Goal: Task Accomplishment & Management: Manage account settings

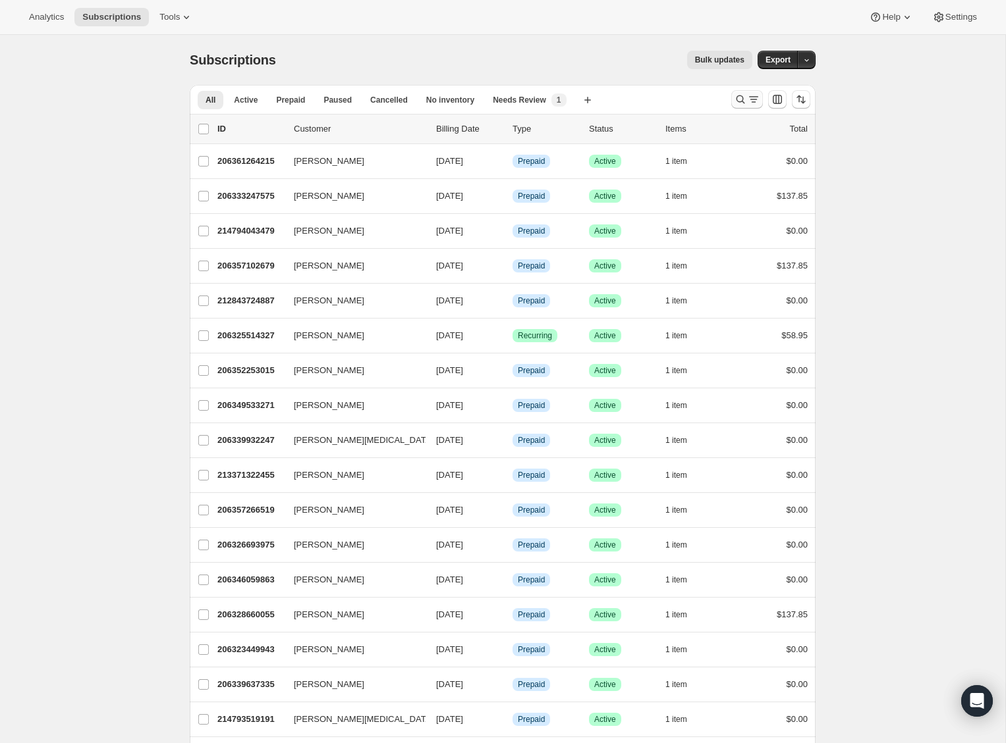
click at [741, 97] on icon "Search and filter results" at bounding box center [740, 99] width 9 height 9
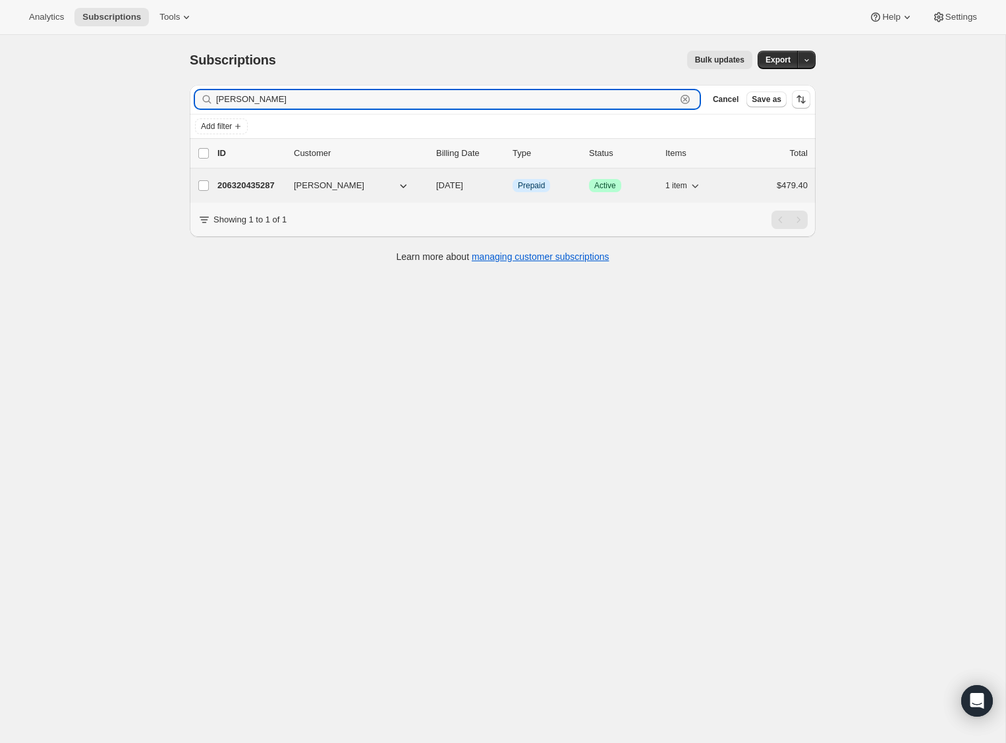
type input "carol paz"
click at [259, 187] on p "206320435287" at bounding box center [250, 185] width 66 height 13
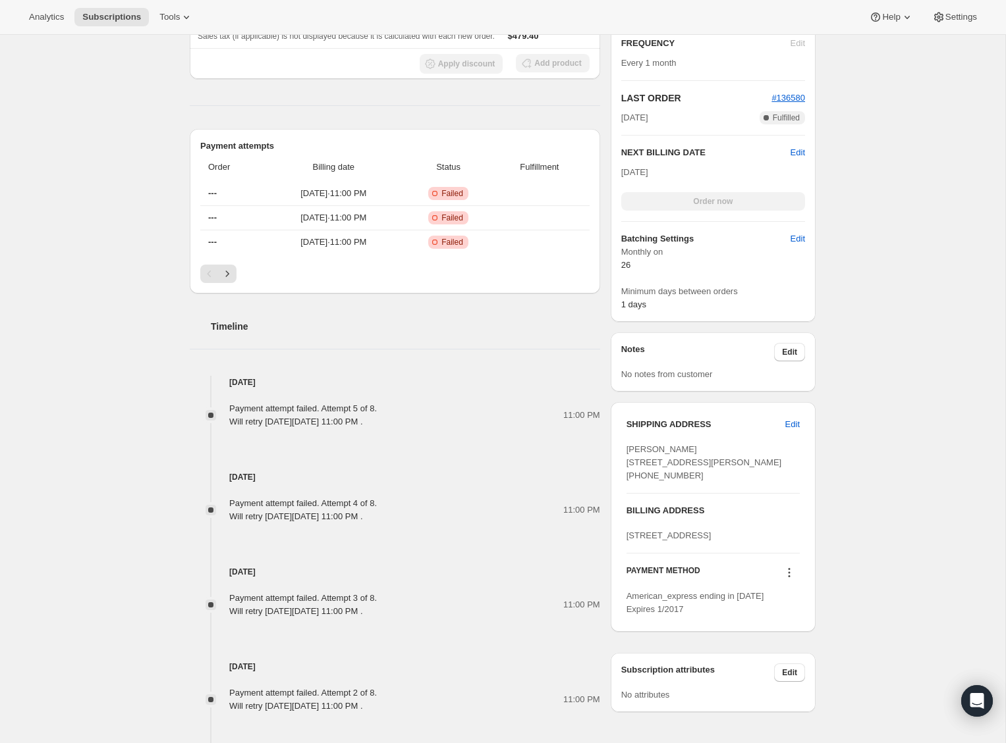
scroll to position [503, 0]
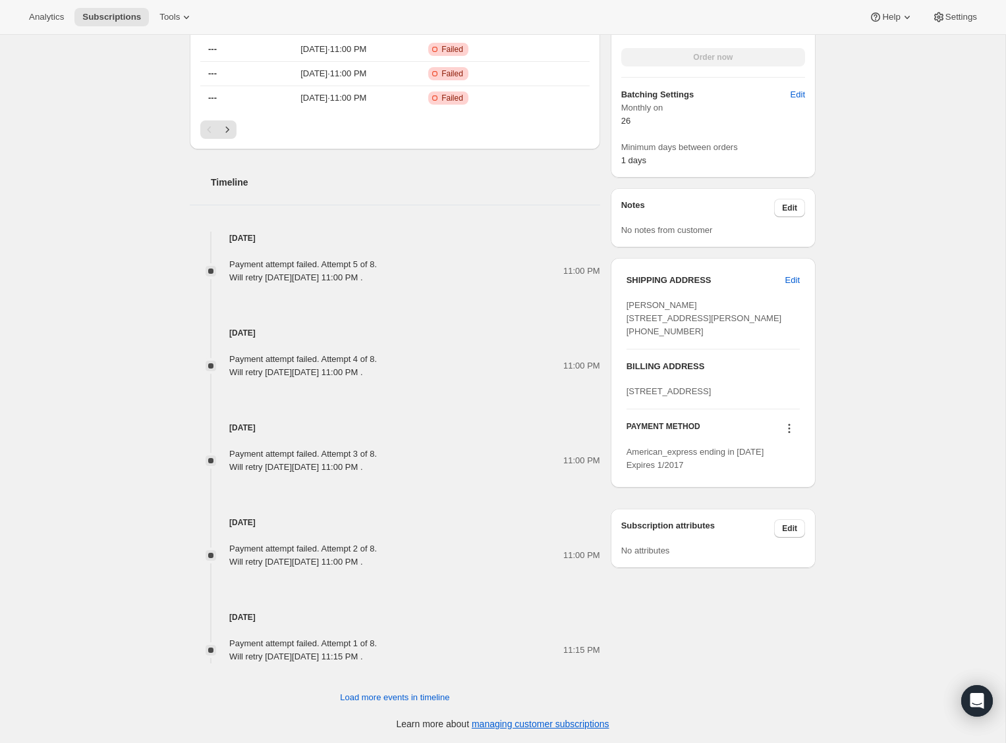
click at [788, 435] on icon at bounding box center [788, 428] width 13 height 13
click at [844, 468] on div "Subscription #206320435287. This page is ready Subscription #206320435287 Info …" at bounding box center [502, 138] width 1005 height 1212
click at [789, 435] on icon at bounding box center [788, 428] width 13 height 13
click at [850, 467] on div "Subscription #206320435287. This page is ready Subscription #206320435287 Info …" at bounding box center [502, 138] width 1005 height 1212
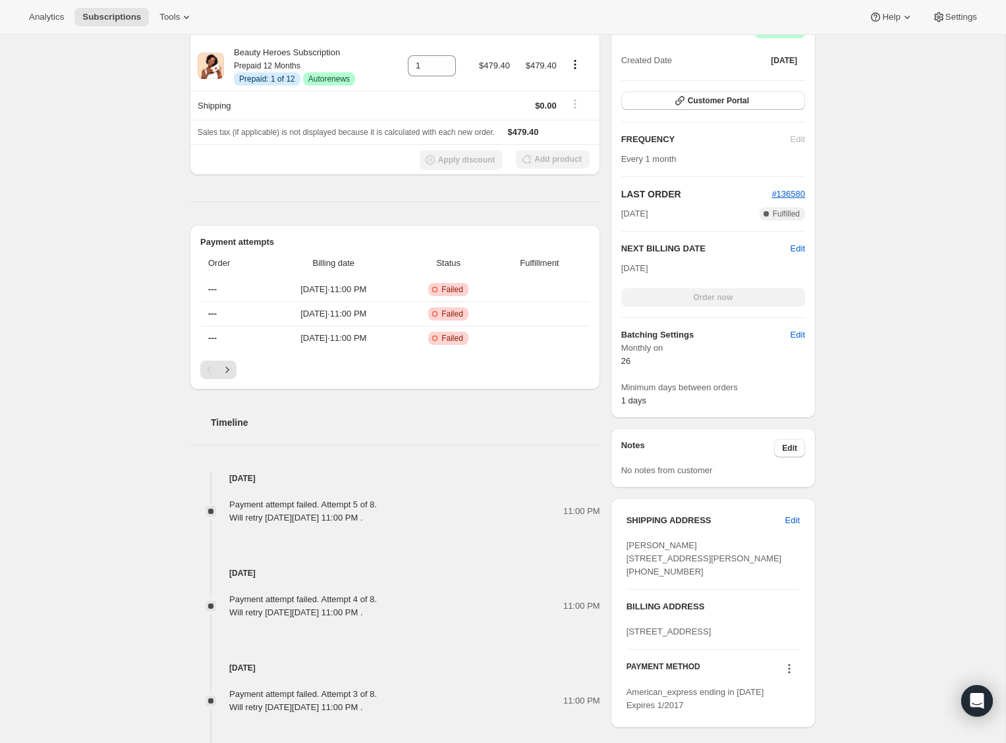
scroll to position [244, 0]
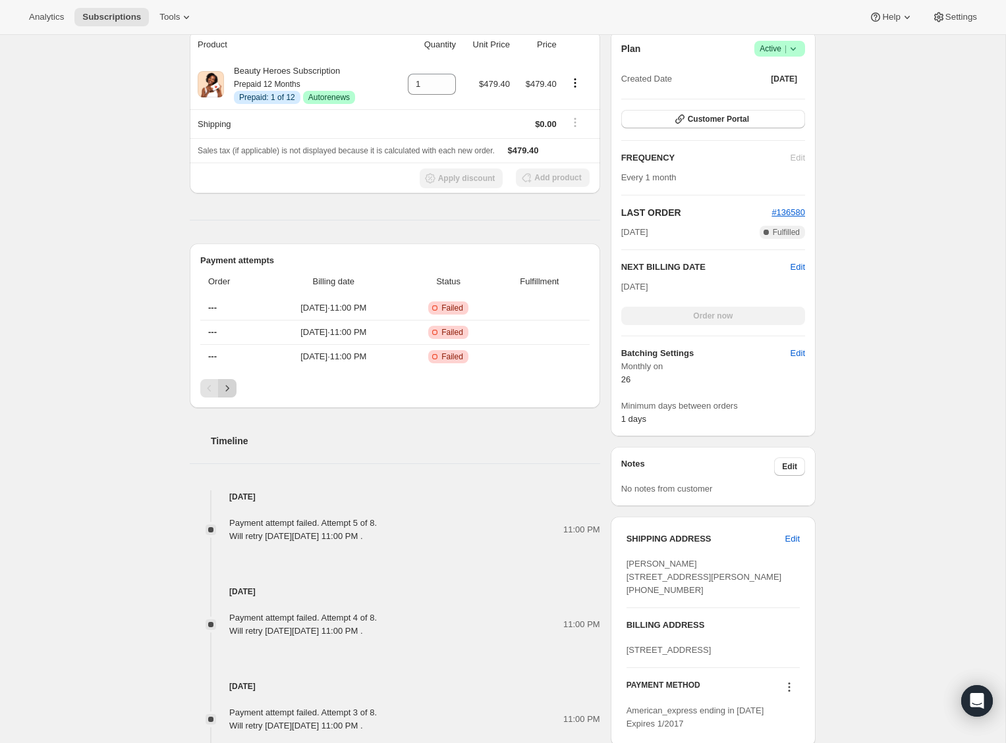
click at [225, 392] on icon "Next" at bounding box center [227, 388] width 13 height 13
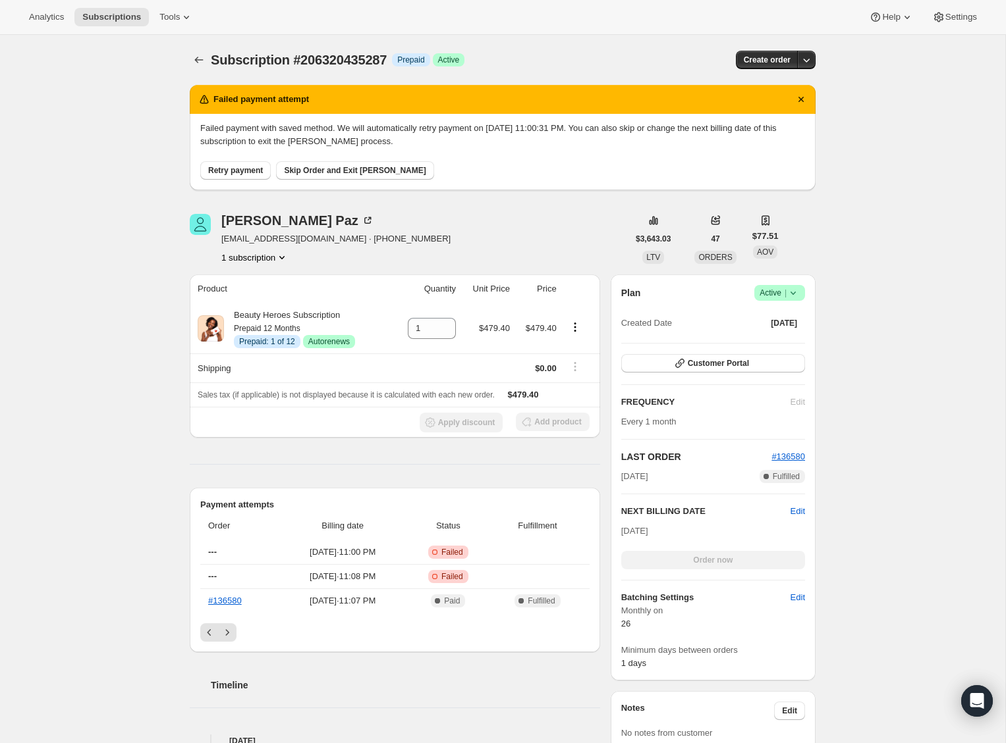
scroll to position [9, 0]
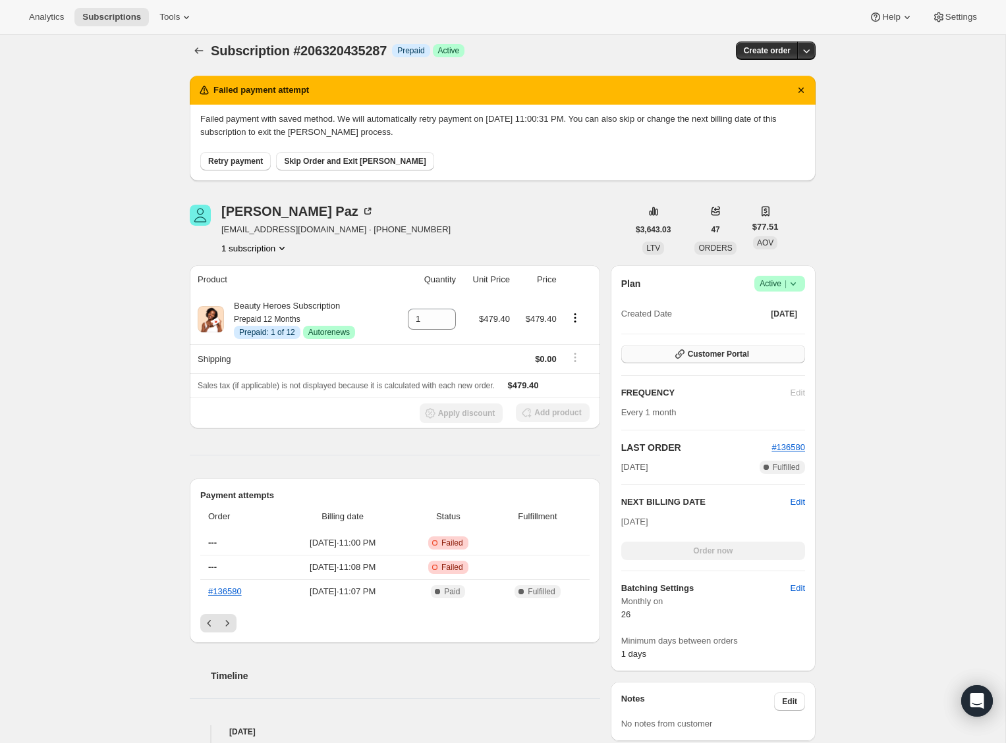
click at [786, 350] on button "Customer Portal" at bounding box center [713, 354] width 184 height 18
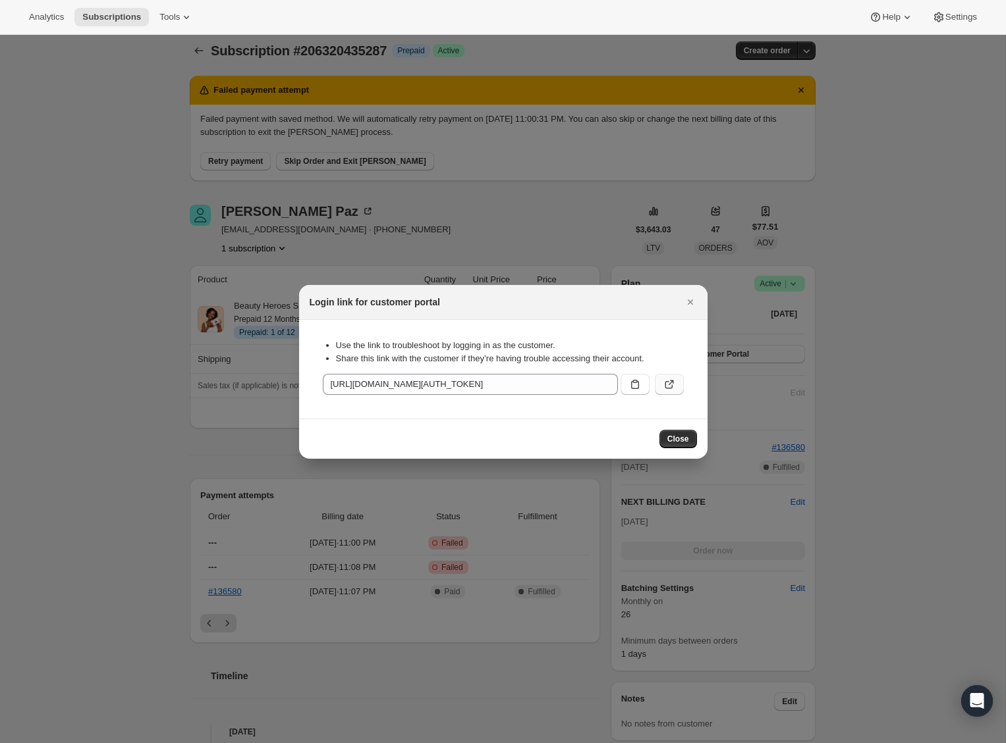
click at [674, 384] on icon ":rc9:" at bounding box center [668, 384] width 13 height 13
click at [687, 300] on icon "Close" at bounding box center [689, 302] width 5 height 5
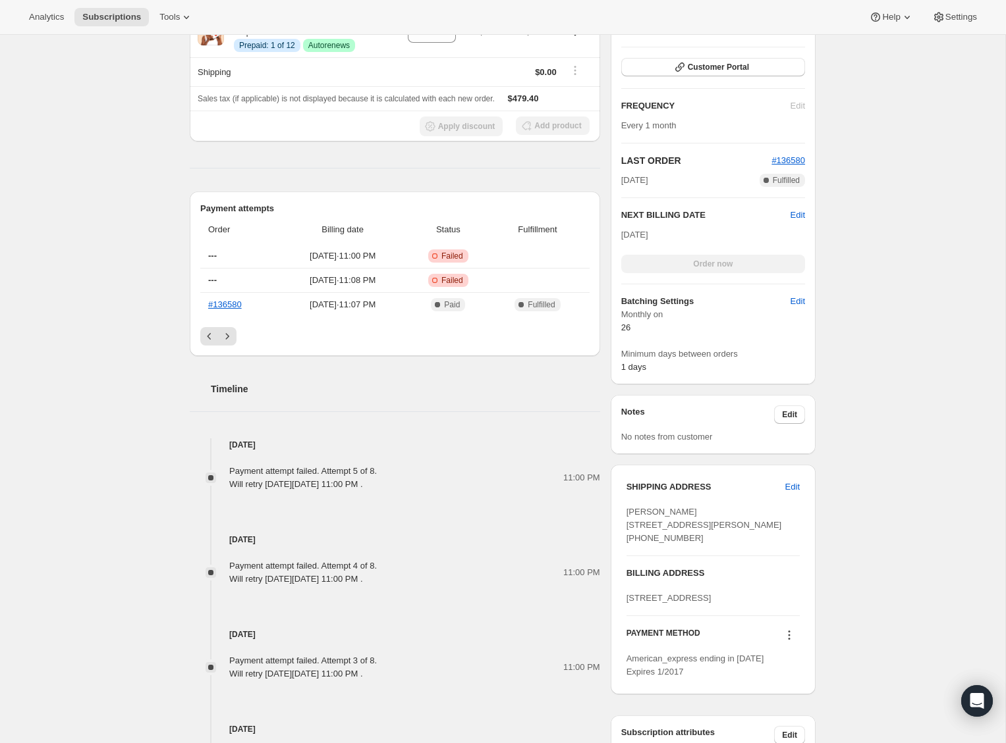
scroll to position [304, 0]
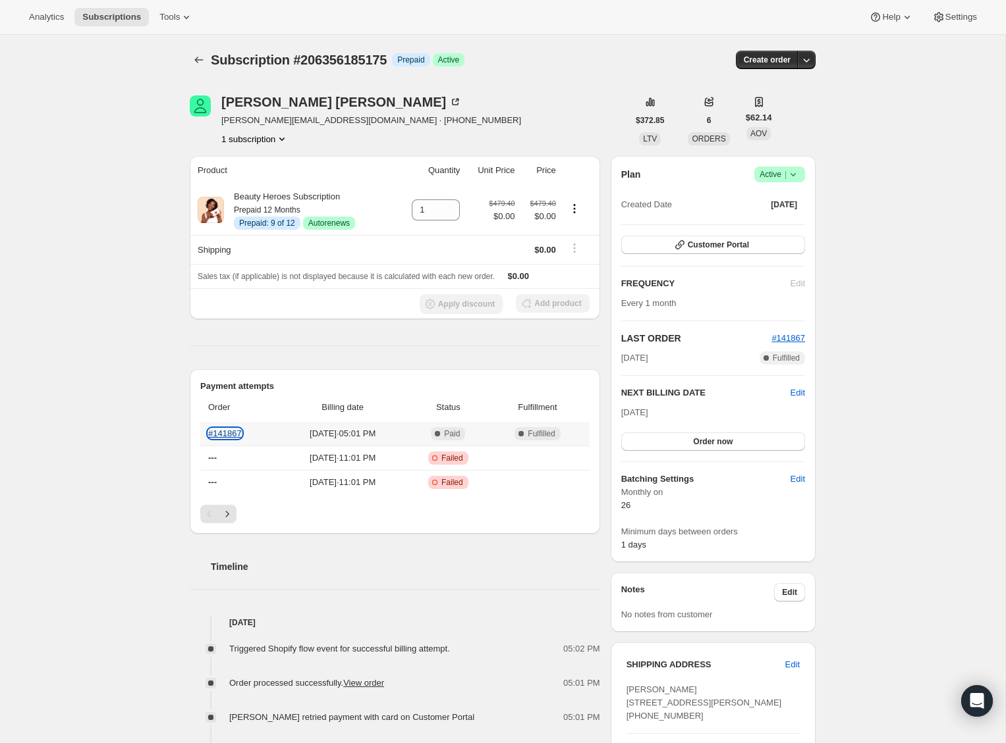
click at [227, 435] on link "#141867" at bounding box center [225, 434] width 34 height 10
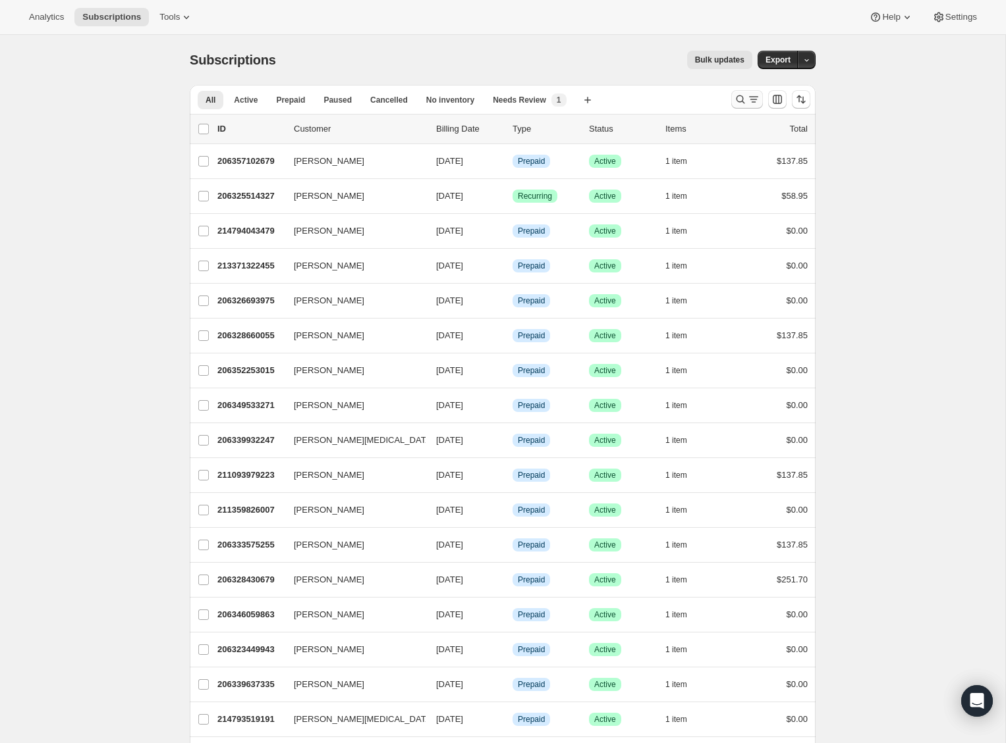
click at [738, 104] on icon "Search and filter results" at bounding box center [740, 99] width 13 height 13
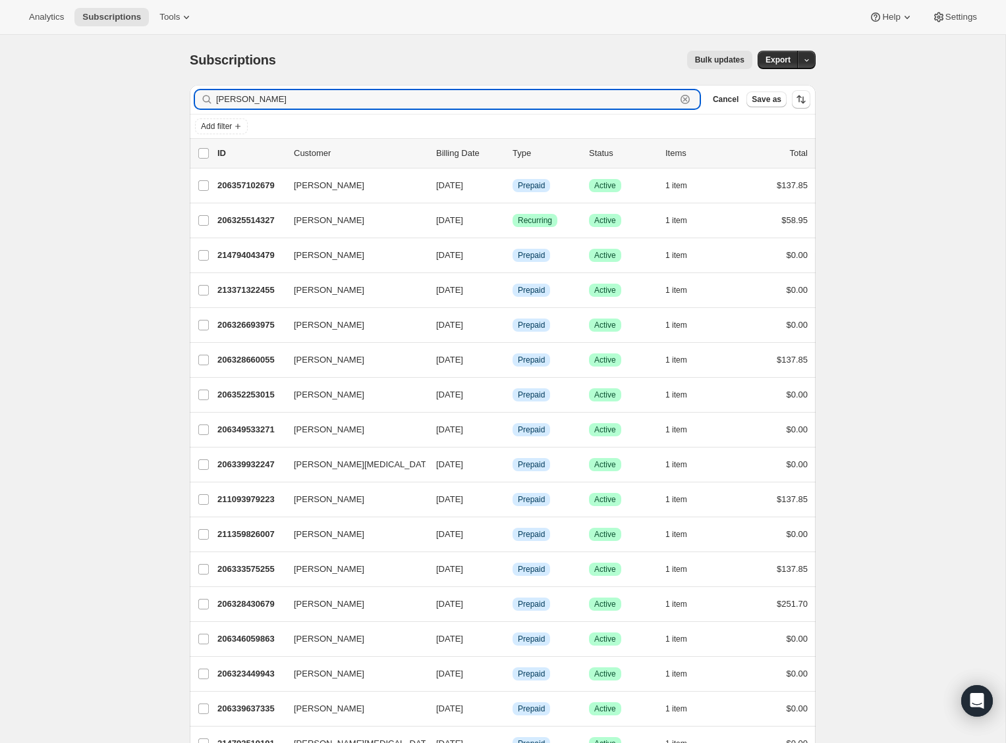
type input "carol paz"
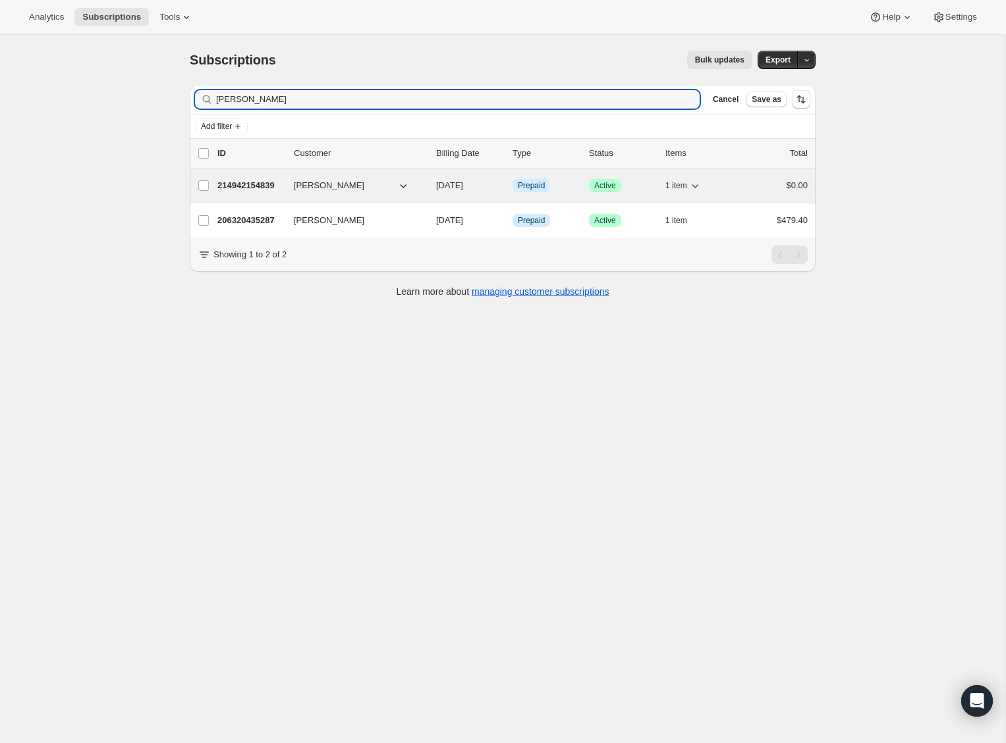
click at [257, 182] on p "214942154839" at bounding box center [250, 185] width 66 height 13
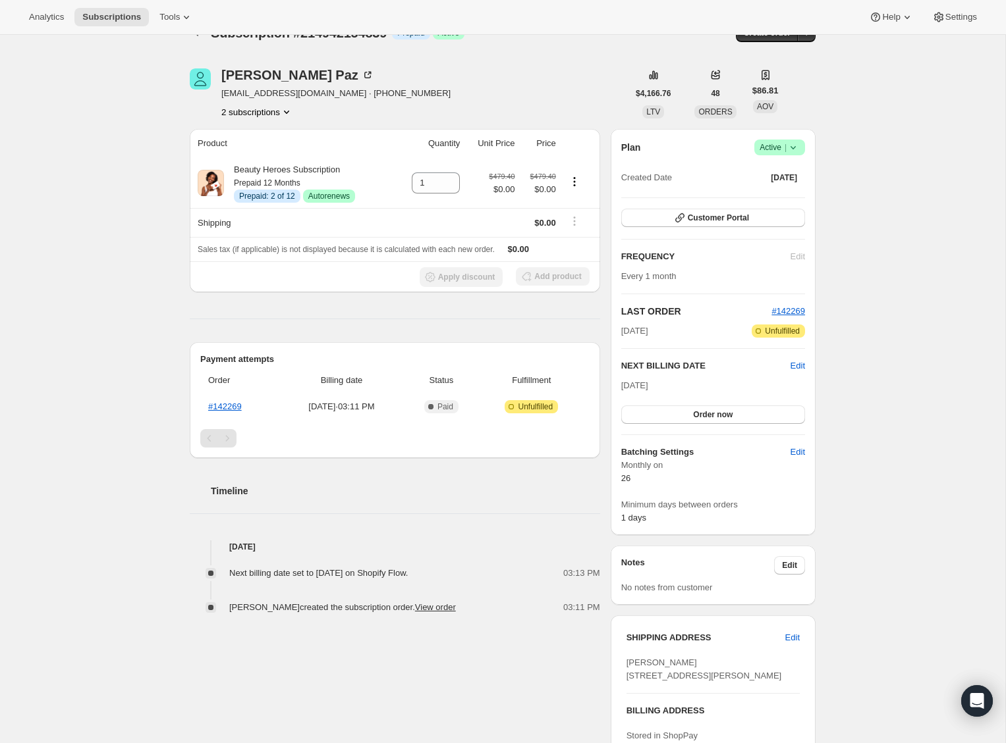
scroll to position [1, 0]
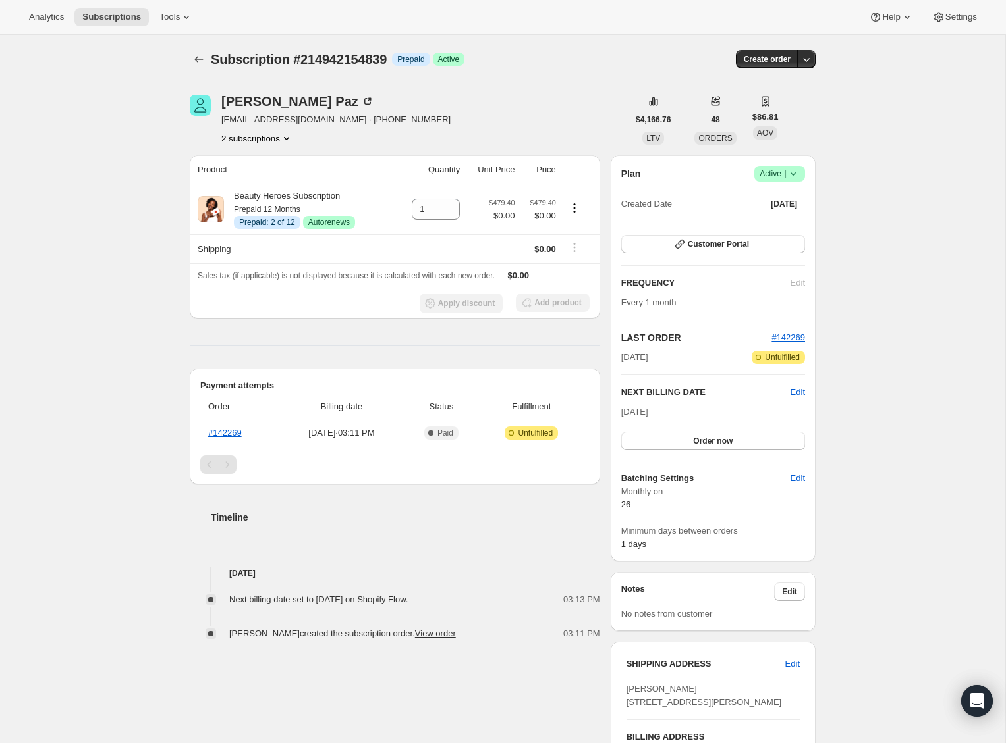
click at [256, 136] on button "2 subscriptions" at bounding box center [257, 138] width 72 height 13
click at [251, 161] on span "206320435287" at bounding box center [235, 163] width 57 height 10
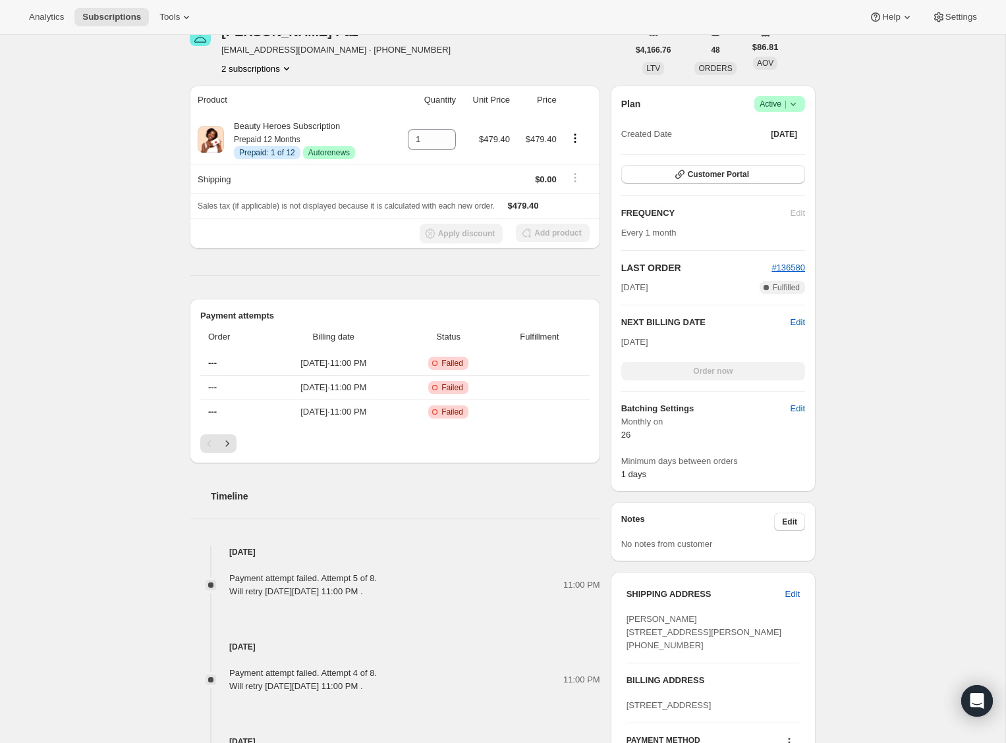
scroll to position [188, 0]
click at [232, 446] on icon "Next" at bounding box center [227, 444] width 13 height 13
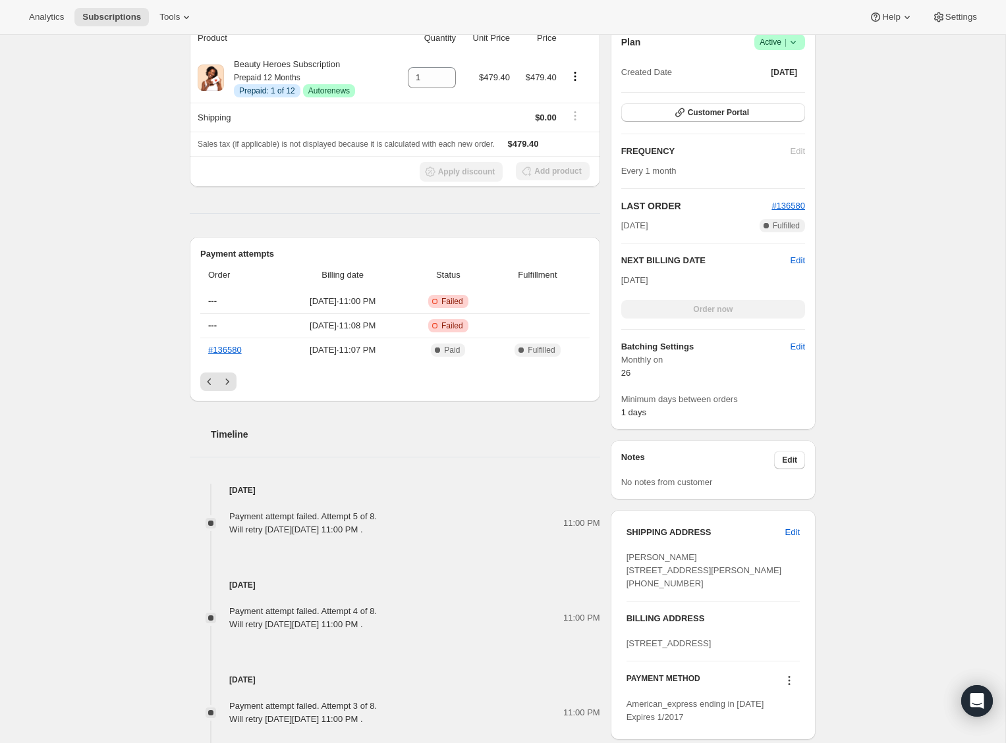
scroll to position [243, 0]
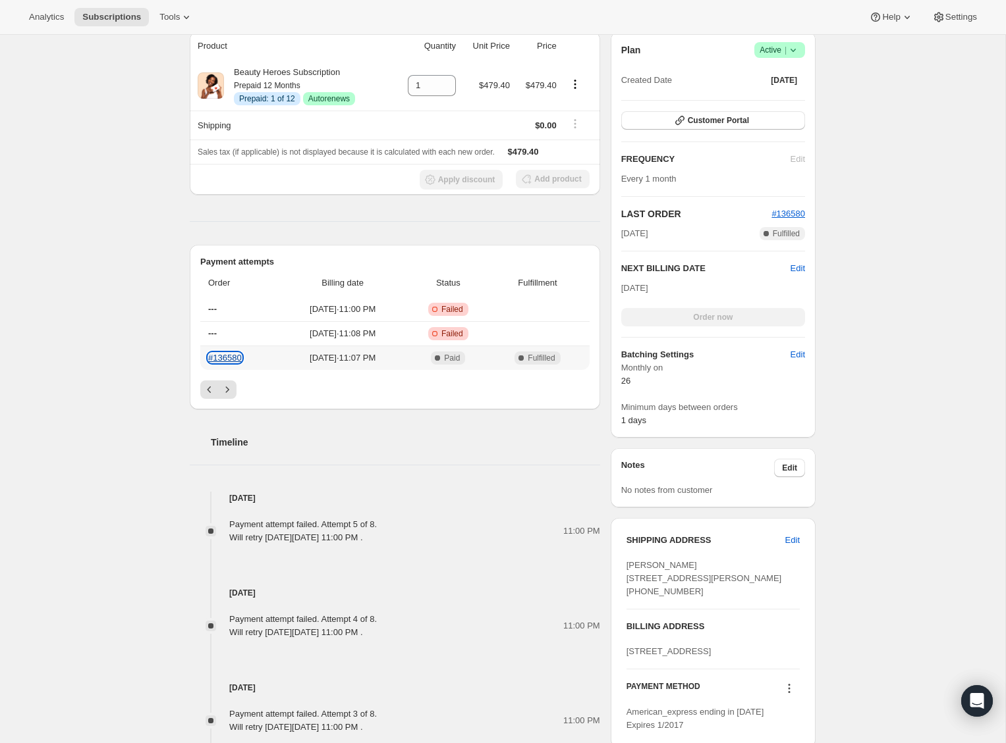
click at [232, 360] on link "#136580" at bounding box center [225, 358] width 34 height 10
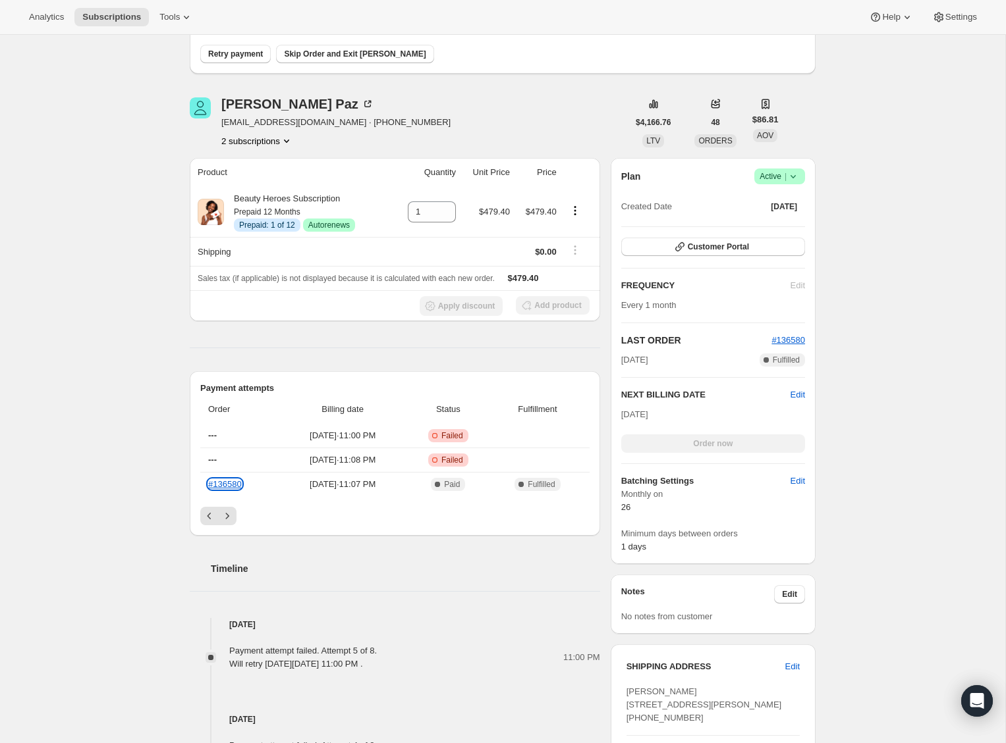
scroll to position [94, 0]
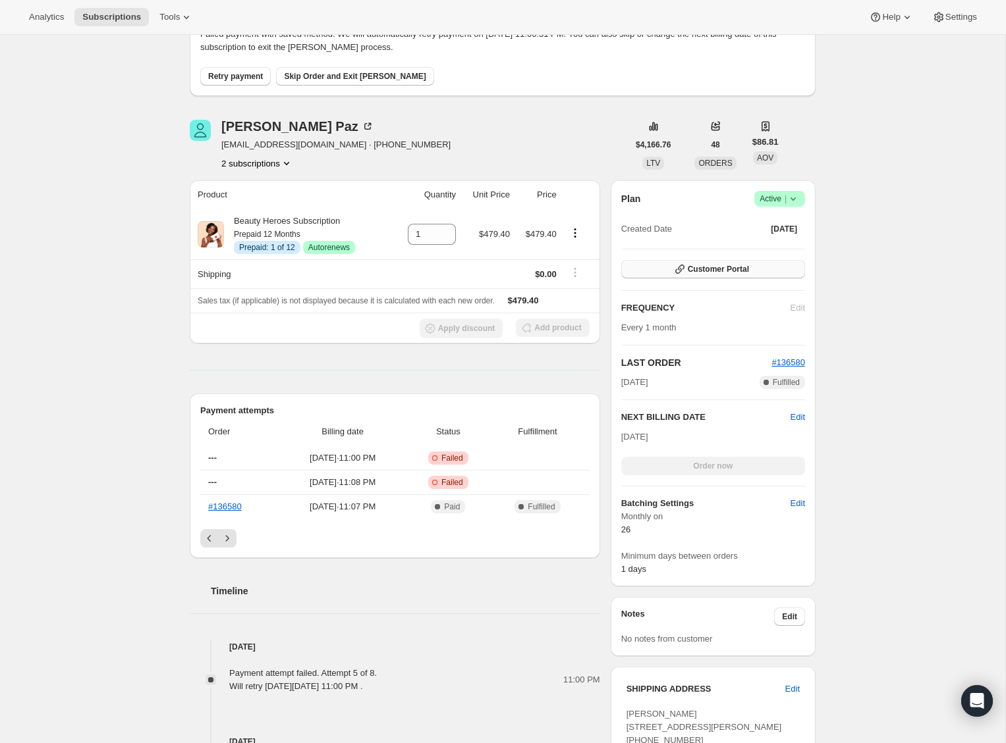
click at [780, 270] on button "Customer Portal" at bounding box center [713, 269] width 184 height 18
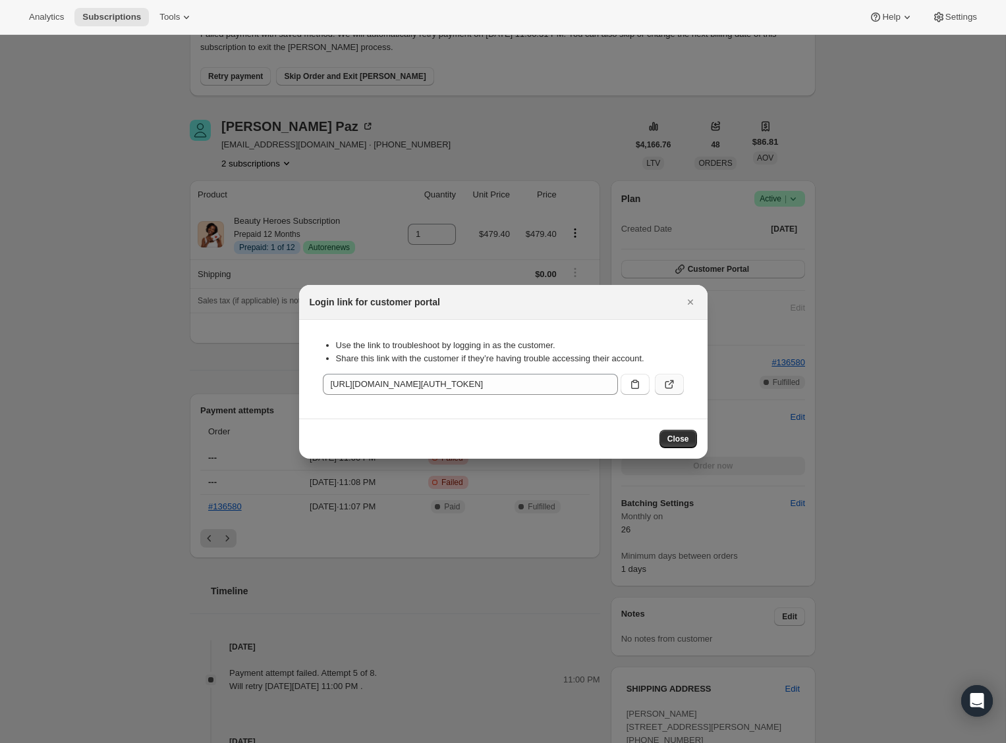
click at [670, 381] on icon ":rei:" at bounding box center [668, 384] width 13 height 13
click at [693, 294] on button "Close" at bounding box center [690, 302] width 18 height 18
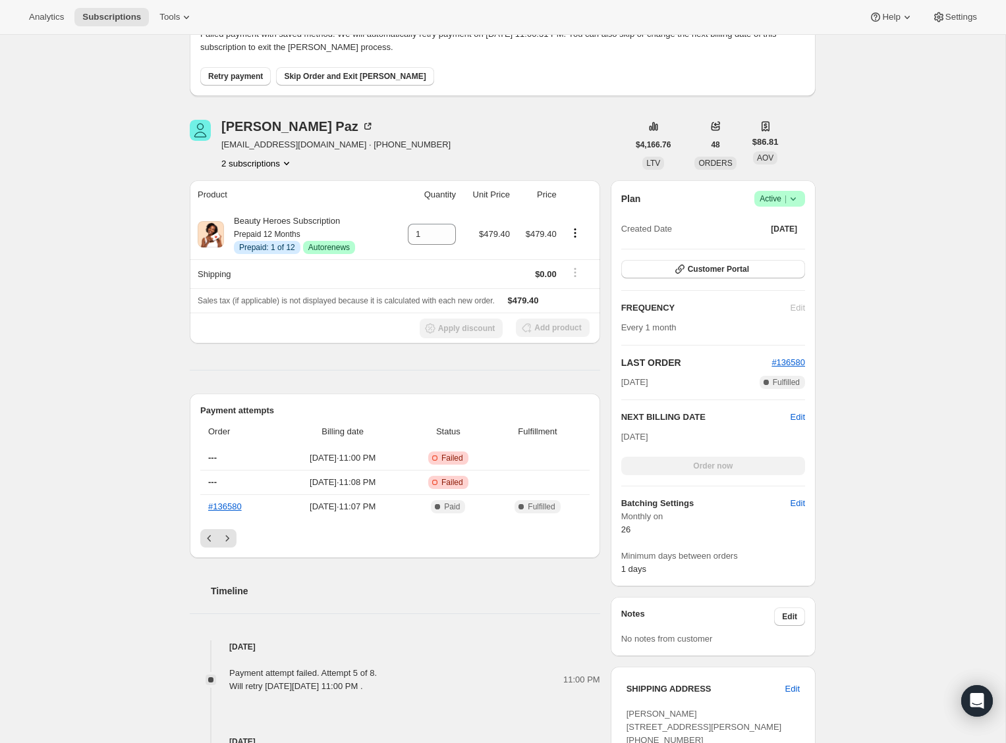
click at [792, 200] on icon at bounding box center [792, 199] width 5 height 3
click at [776, 242] on span "Cancel subscription" at bounding box center [775, 247] width 74 height 10
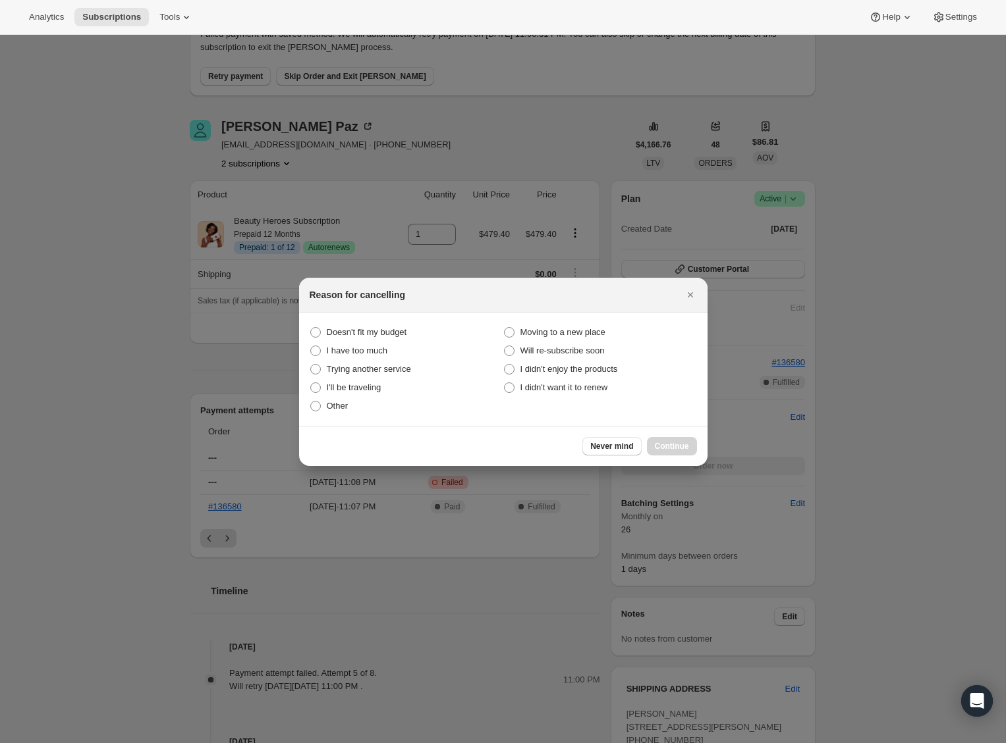
scroll to position [0, 0]
click at [333, 410] on span "Other" at bounding box center [338, 406] width 22 height 10
click at [311, 402] on input "Other" at bounding box center [310, 401] width 1 height 1
radio input "true"
click at [662, 447] on span "Continue" at bounding box center [672, 446] width 34 height 11
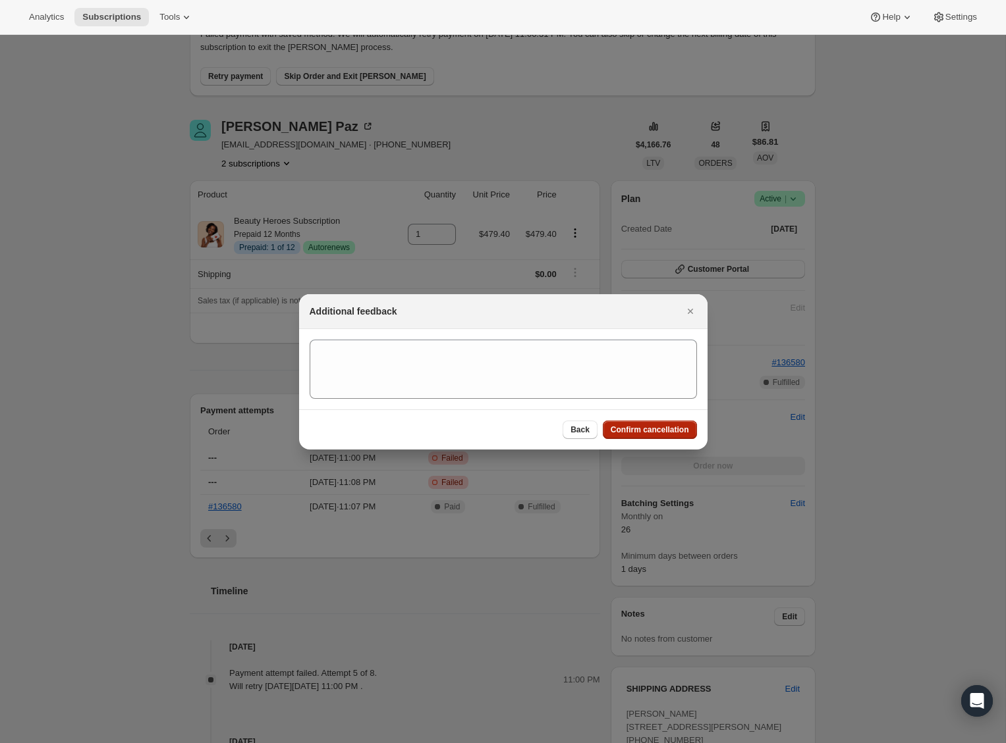
click at [652, 432] on span "Confirm cancellation" at bounding box center [649, 430] width 78 height 11
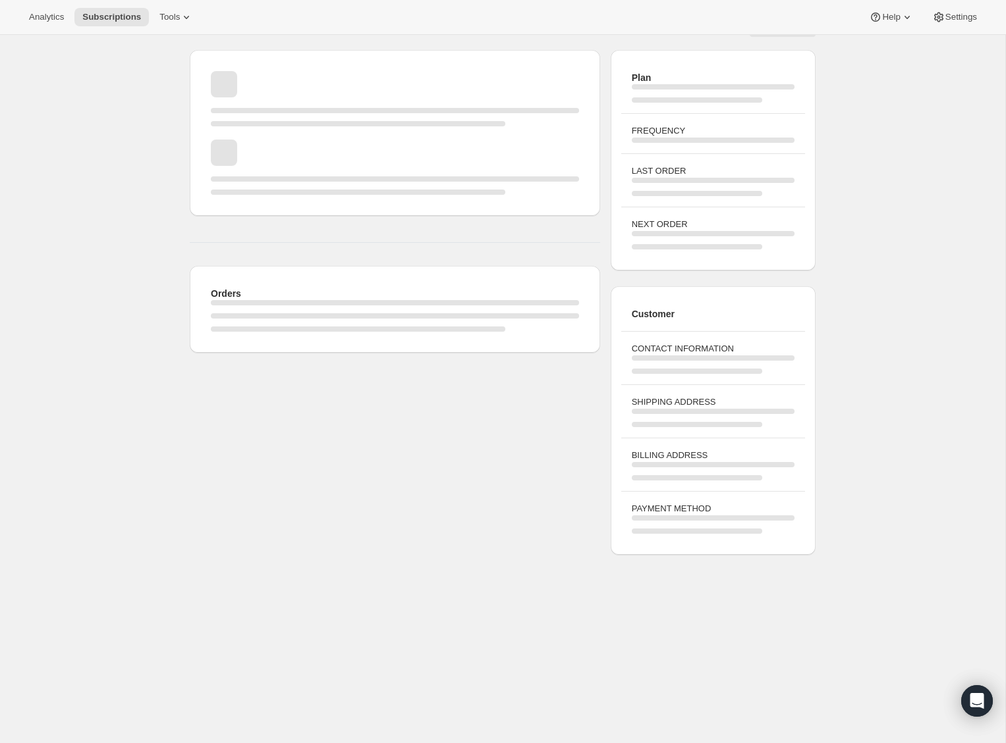
scroll to position [94, 0]
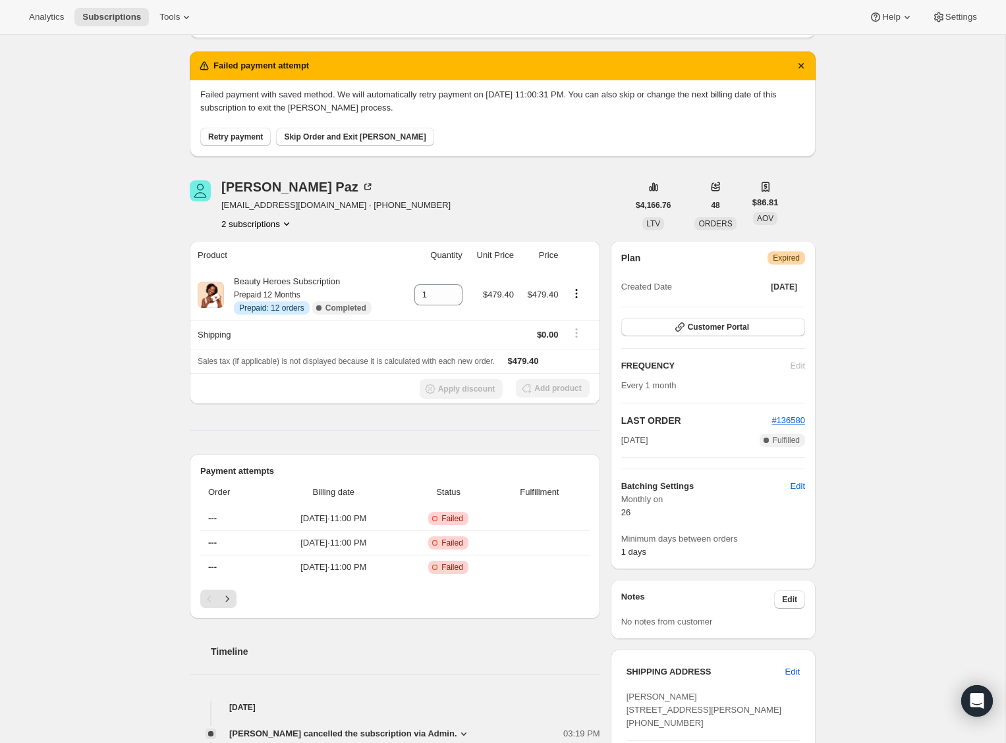
click at [266, 225] on button "2 subscriptions" at bounding box center [257, 223] width 72 height 13
click at [251, 267] on span "214942154839" at bounding box center [235, 271] width 57 height 10
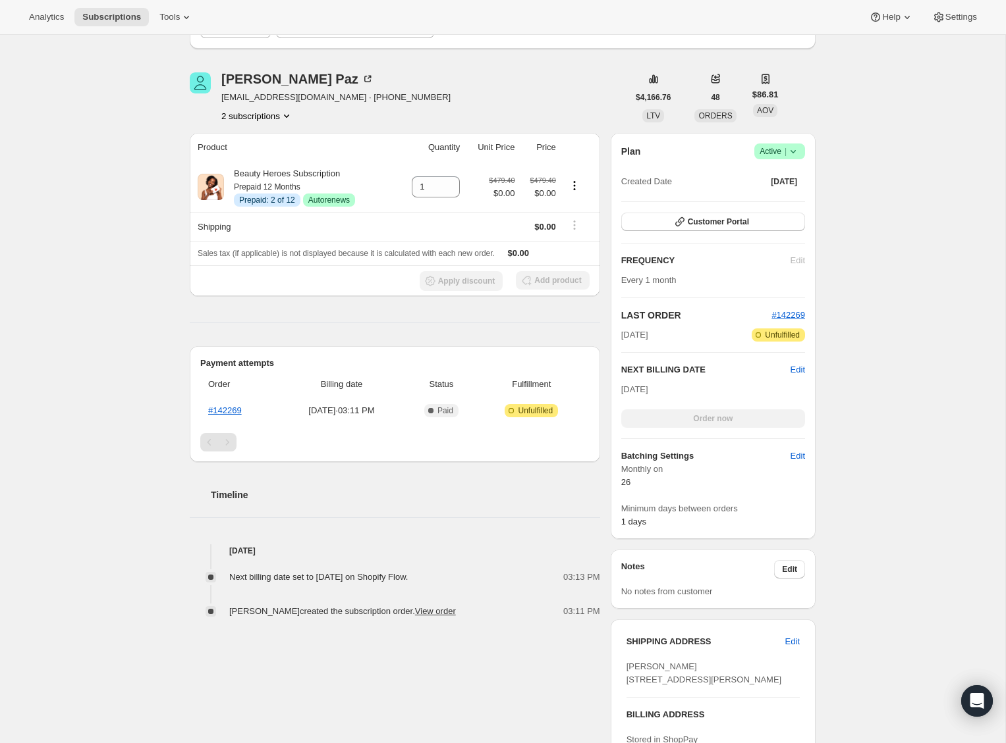
scroll to position [186, 0]
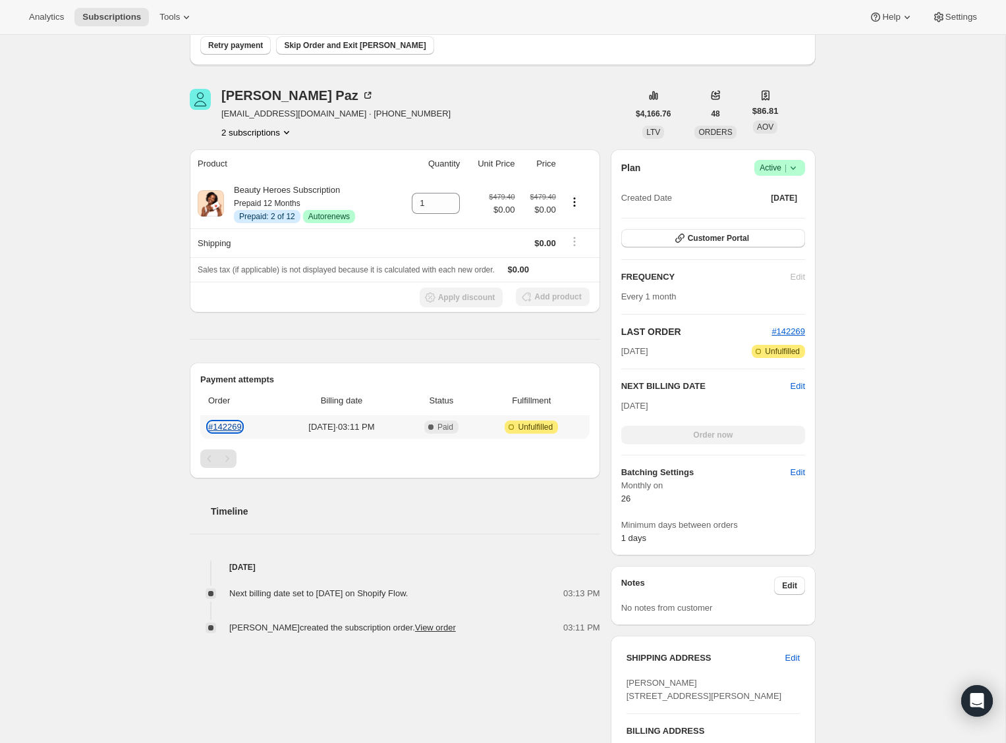
click at [239, 427] on link "#142269" at bounding box center [225, 427] width 34 height 10
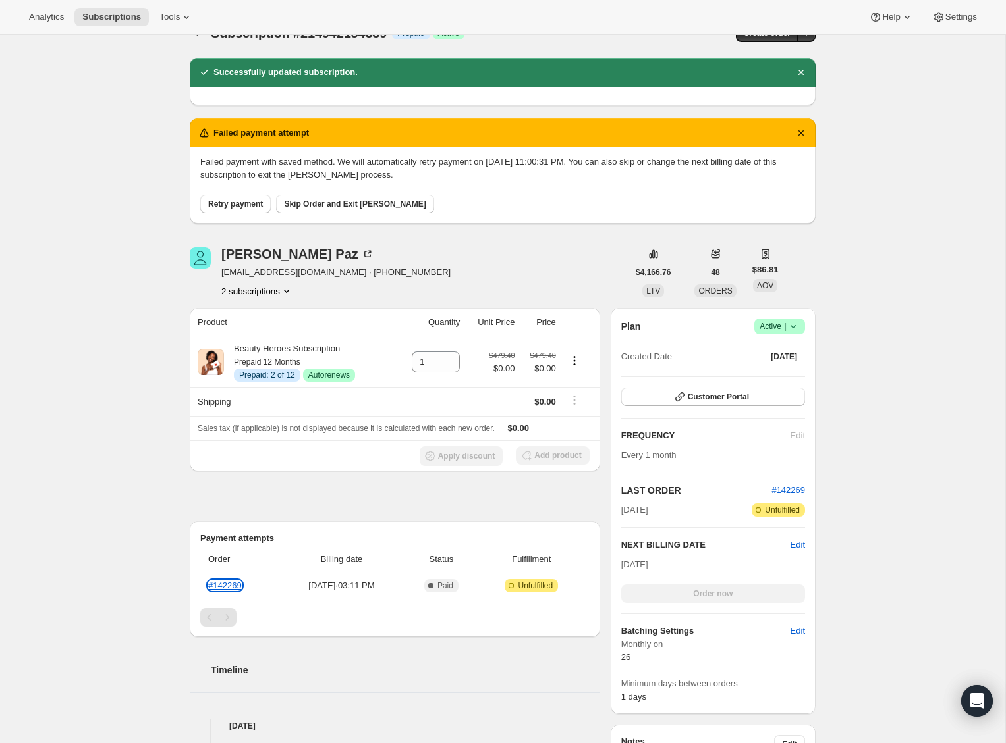
scroll to position [0, 0]
